Goal: Task Accomplishment & Management: Complete application form

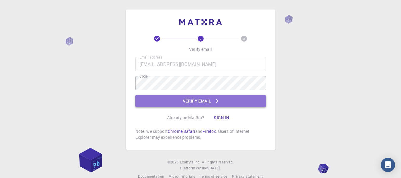
click at [195, 102] on button "Verify email" at bounding box center [201, 101] width 131 height 12
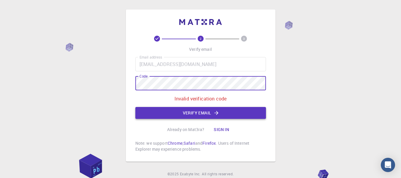
click at [203, 115] on button "Verify email" at bounding box center [201, 113] width 131 height 12
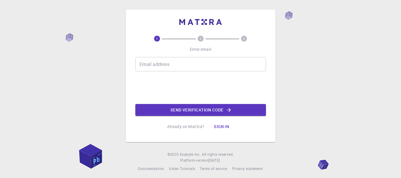
click at [171, 63] on input "Email address" at bounding box center [201, 64] width 131 height 14
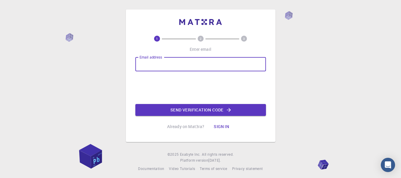
click at [171, 63] on input "Email address" at bounding box center [201, 64] width 131 height 14
type input "[EMAIL_ADDRESS][DOMAIN_NAME]"
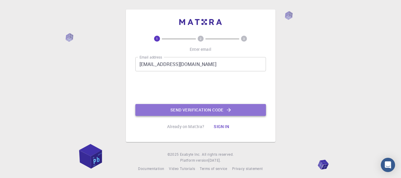
click at [191, 111] on button "Send verification code" at bounding box center [201, 110] width 131 height 12
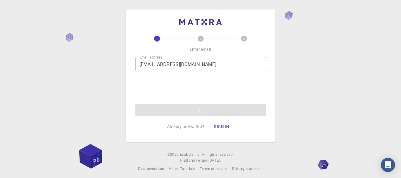
click at [294, 49] on div "1 2 3 Enter email Email address tedicompassion16@gmail.com Email address Send v…" at bounding box center [200, 90] width 401 height 181
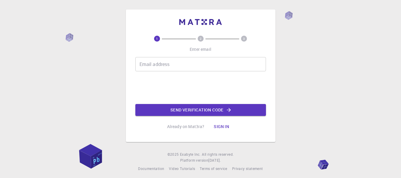
click at [160, 62] on input "Email address" at bounding box center [201, 64] width 131 height 14
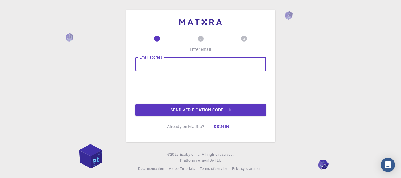
type input "[EMAIL_ADDRESS][DOMAIN_NAME]"
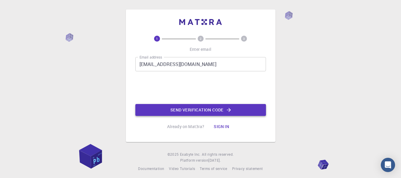
click at [192, 111] on button "Send verification code" at bounding box center [201, 110] width 131 height 12
